Goal: Check status

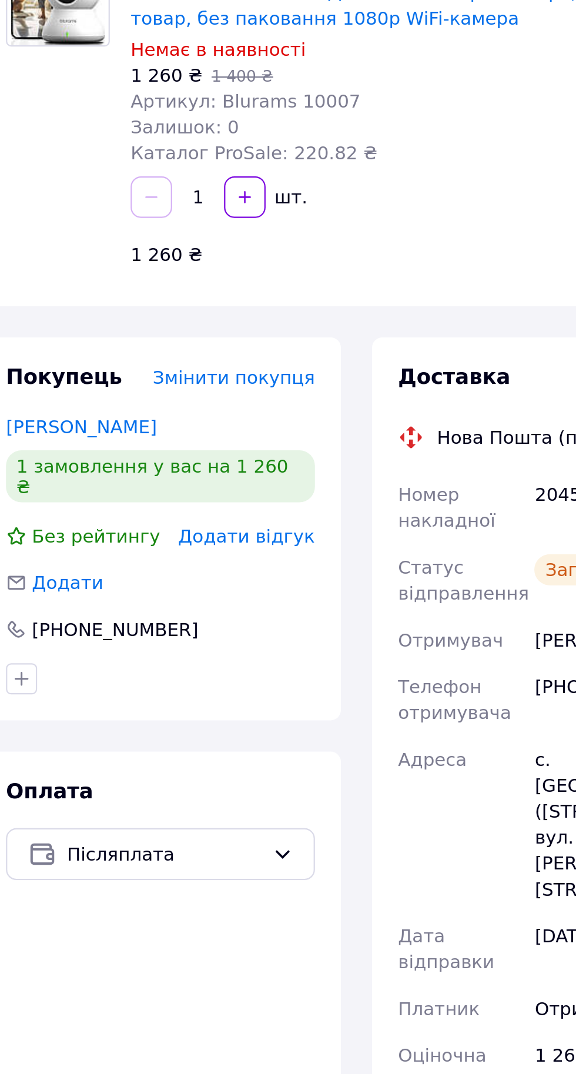
click at [45, 219] on div at bounding box center [49, 249] width 56 height 153
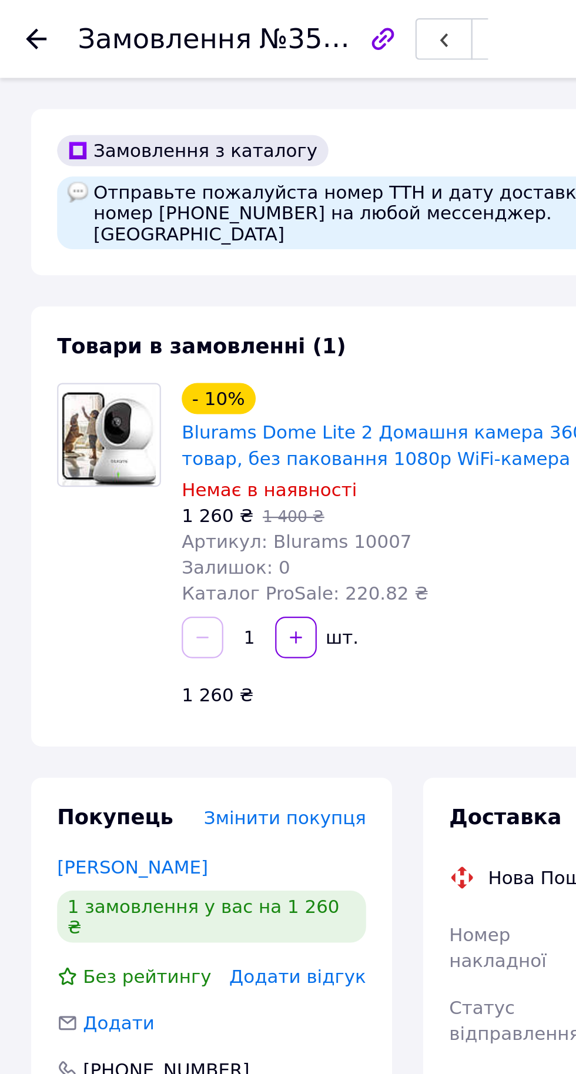
click at [18, 17] on use at bounding box center [16, 17] width 9 height 9
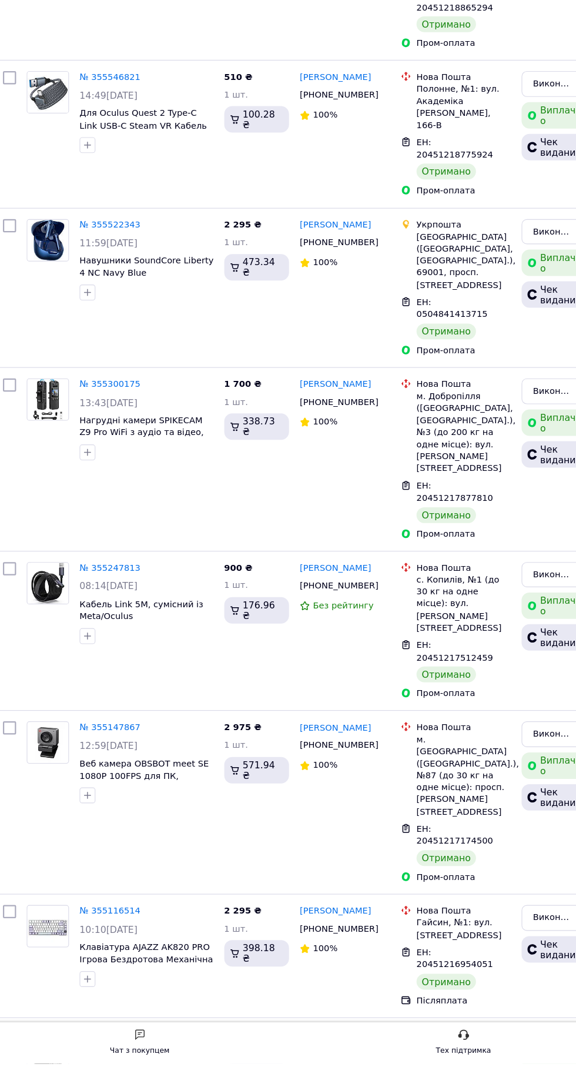
scroll to position [2580, 0]
